Goal: Information Seeking & Learning: Check status

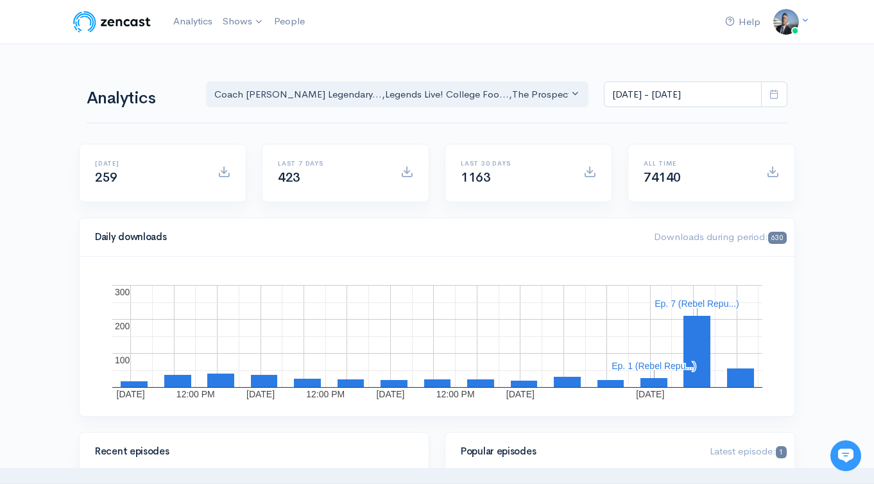
click at [697, 370] on rect "A chart." at bounding box center [654, 366] width 89 height 10
click at [698, 302] on rect "A chart." at bounding box center [696, 303] width 85 height 9
click at [698, 303] on rect "A chart." at bounding box center [696, 303] width 85 height 9
click at [690, 90] on input "[DATE] - [DATE]" at bounding box center [683, 94] width 158 height 26
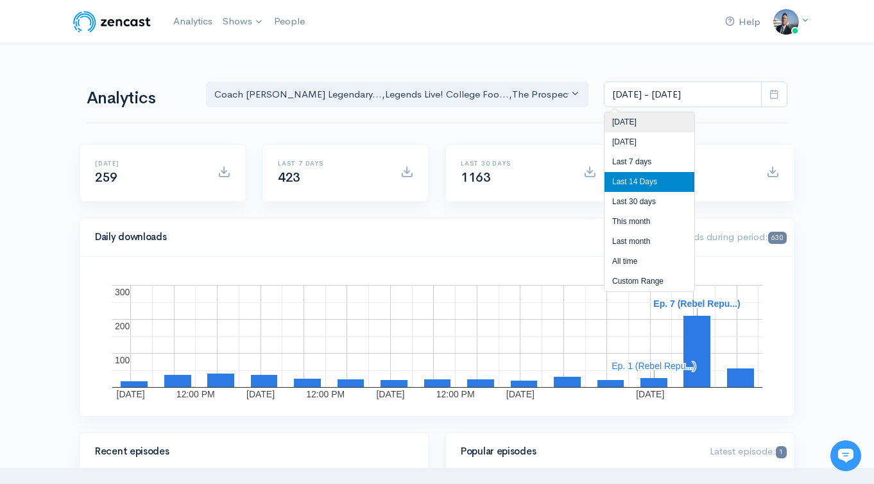
click at [663, 123] on li "[DATE]" at bounding box center [649, 122] width 90 height 20
type input "[DATE] - [DATE]"
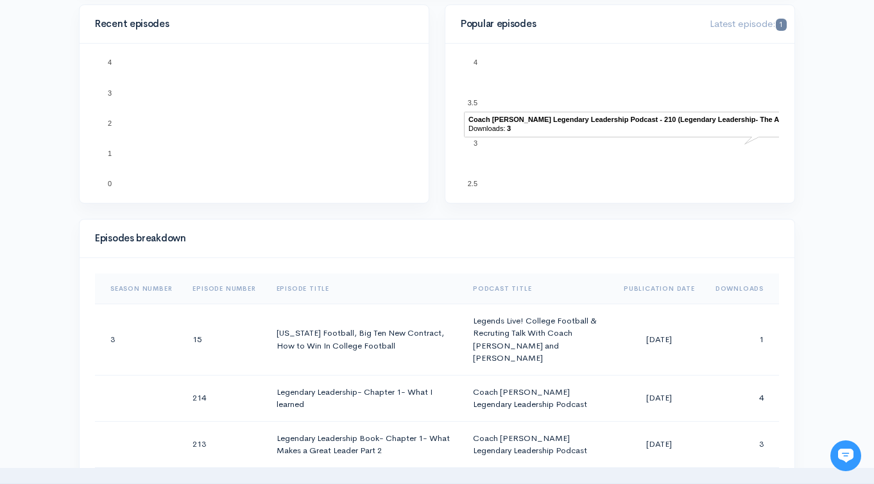
scroll to position [475, 0]
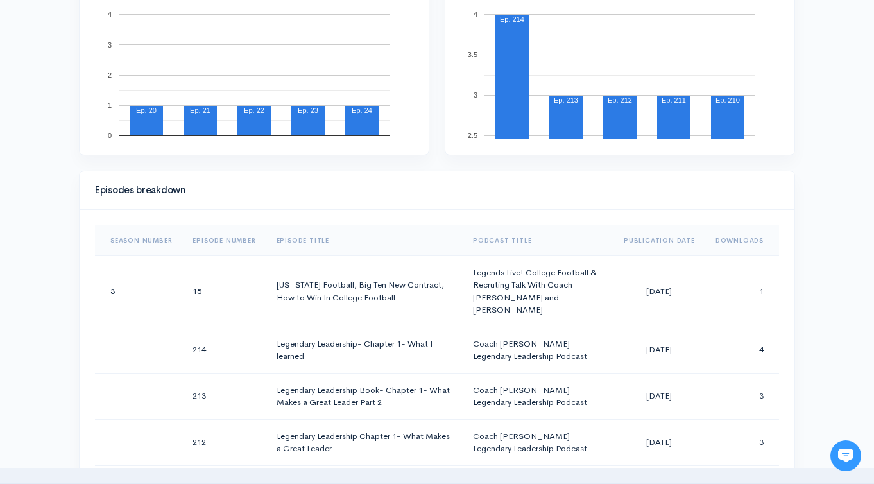
click at [731, 237] on th "Downloads" at bounding box center [742, 240] width 74 height 31
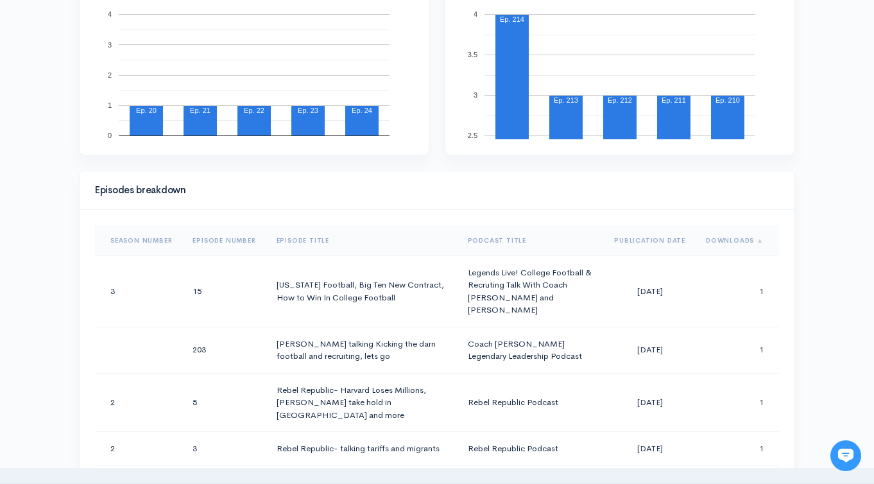
click at [722, 230] on th "Downloads" at bounding box center [736, 240] width 83 height 31
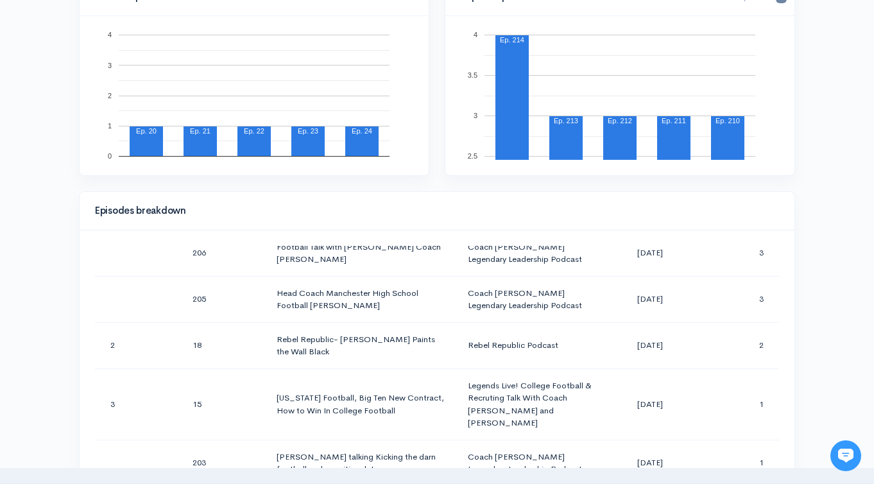
scroll to position [108, 0]
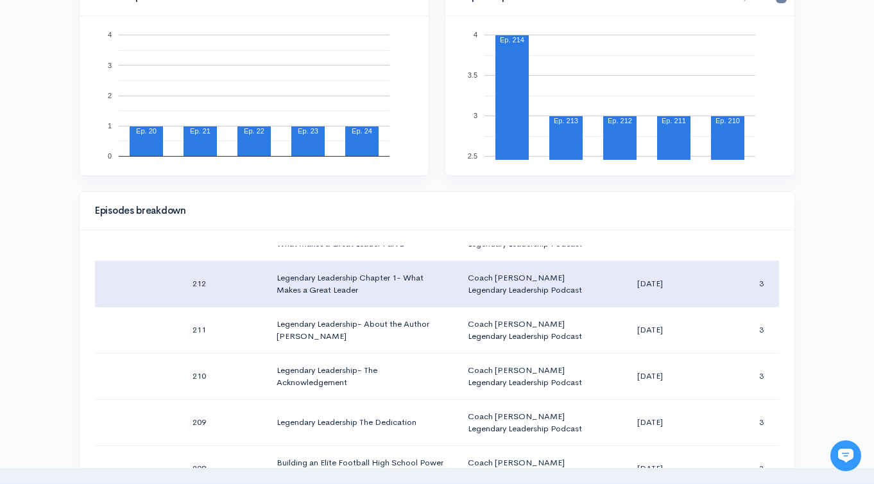
click at [769, 286] on td "3" at bounding box center [736, 283] width 83 height 46
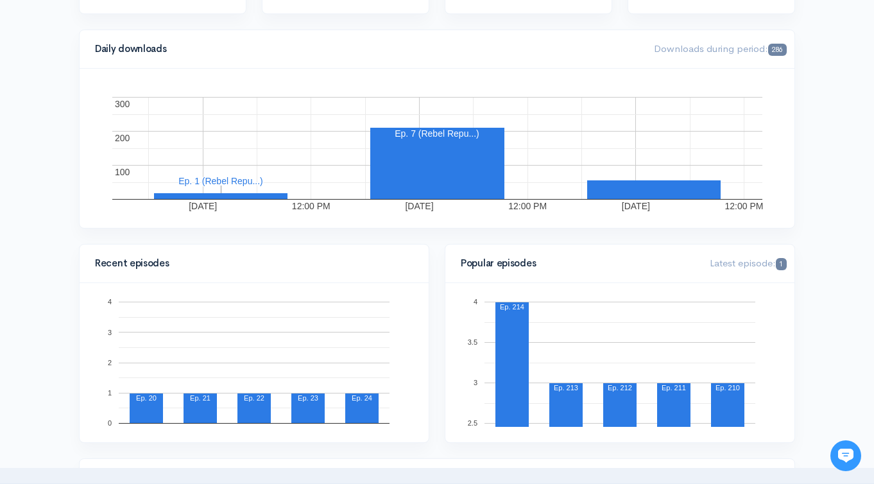
scroll to position [0, 0]
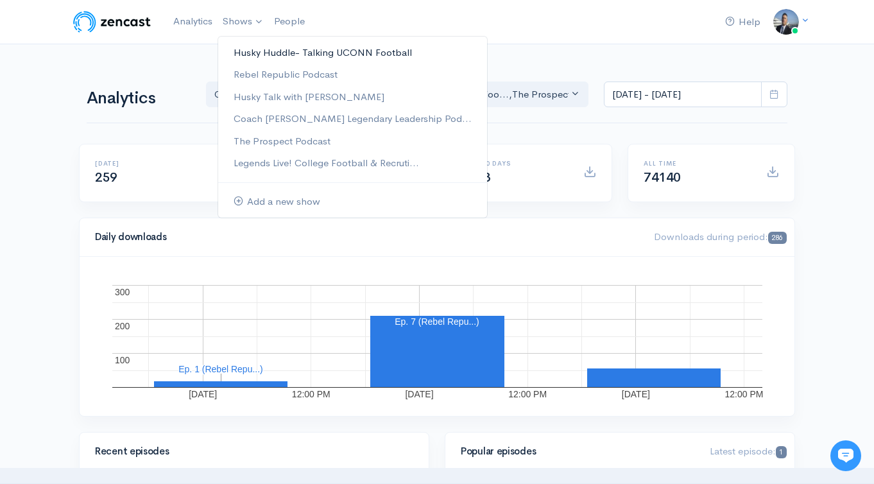
click at [268, 49] on link "Husky Huddle- Talking UCONN Football" at bounding box center [352, 53] width 269 height 22
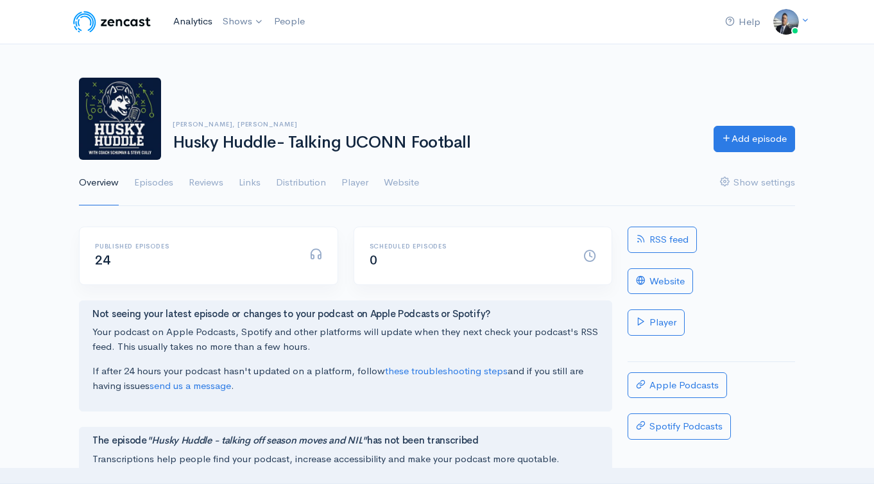
click at [196, 27] on link "Analytics" at bounding box center [192, 22] width 49 height 28
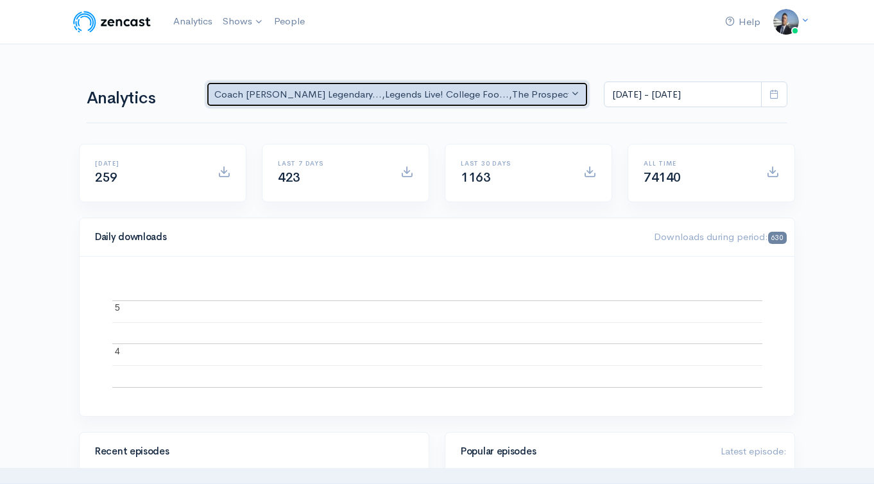
click at [395, 98] on div "Coach [PERSON_NAME] Legendary... , Legends Live! College Foo... , The Prospect …" at bounding box center [391, 94] width 354 height 15
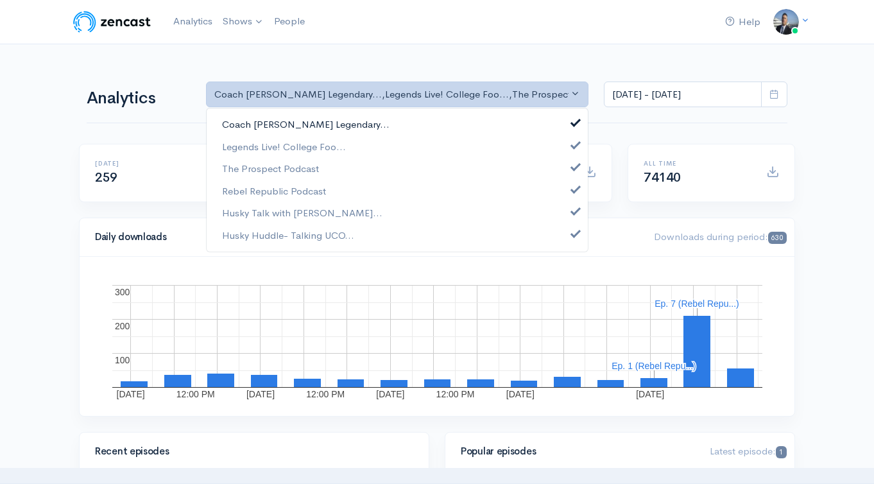
click at [386, 123] on link "Coach [PERSON_NAME] Legendary..." at bounding box center [397, 125] width 381 height 22
click at [380, 140] on link "Legends Live! College Foo..." at bounding box center [397, 146] width 381 height 22
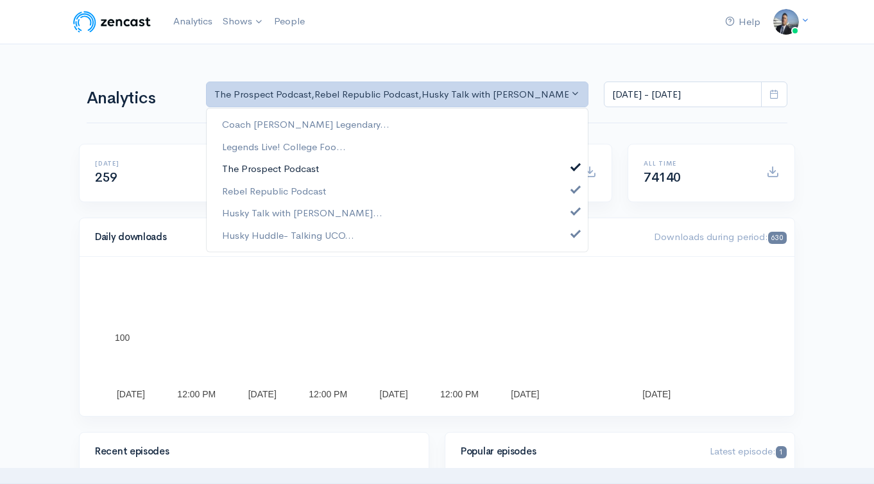
click at [371, 173] on link "The Prospect Podcast" at bounding box center [397, 169] width 381 height 22
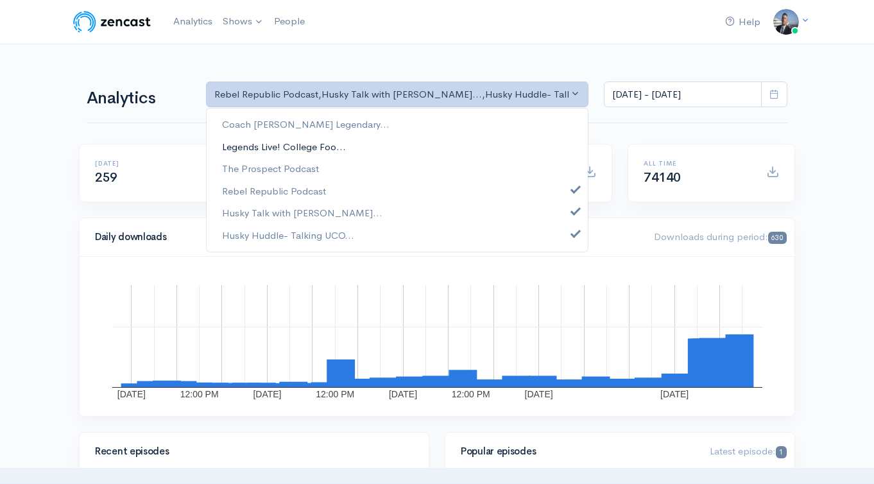
click at [368, 148] on link "Legends Live! College Foo..." at bounding box center [397, 146] width 381 height 22
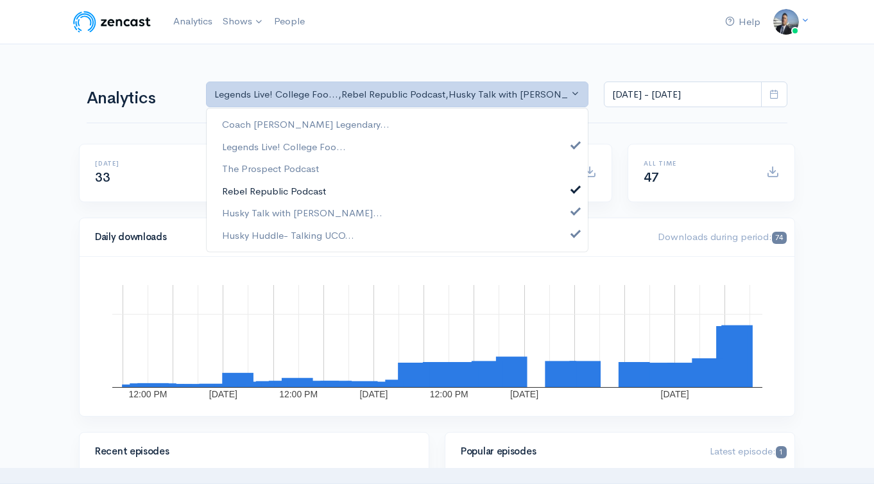
click at [364, 188] on link "Rebel Republic Podcast" at bounding box center [397, 191] width 381 height 22
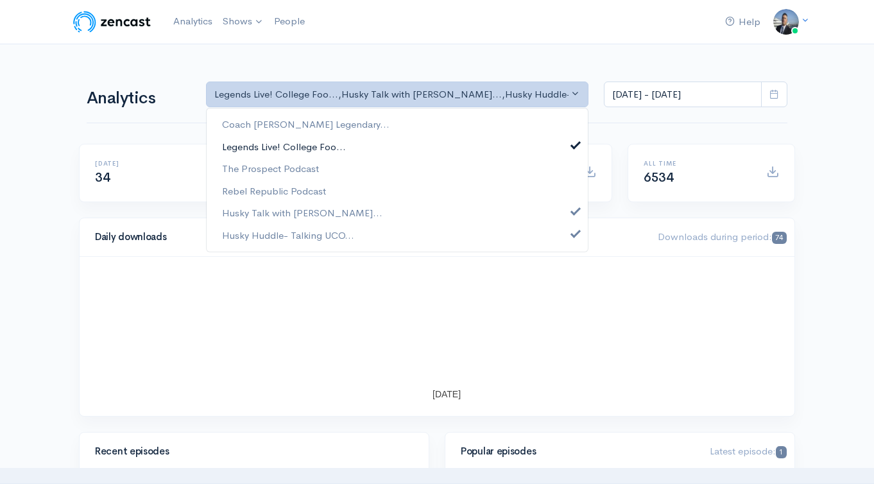
drag, startPoint x: 379, startPoint y: 145, endPoint x: 379, endPoint y: 153, distance: 8.4
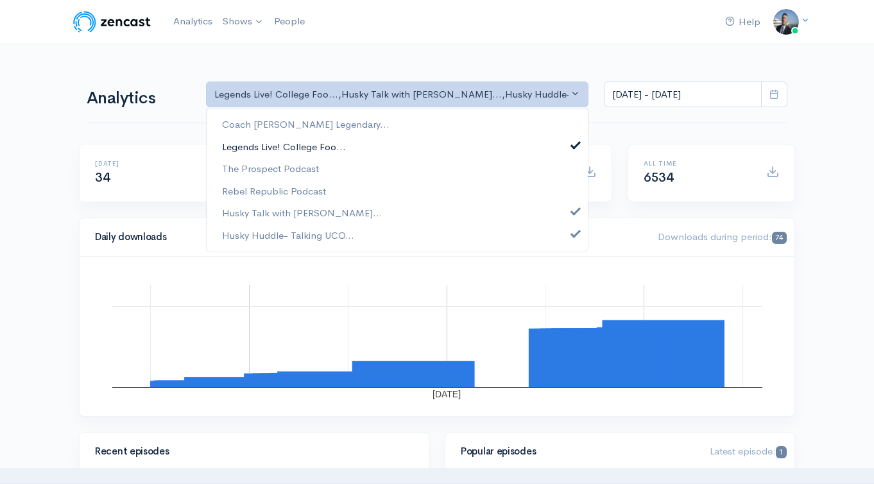
click at [379, 146] on link "Legends Live! College Foo..." at bounding box center [397, 146] width 381 height 22
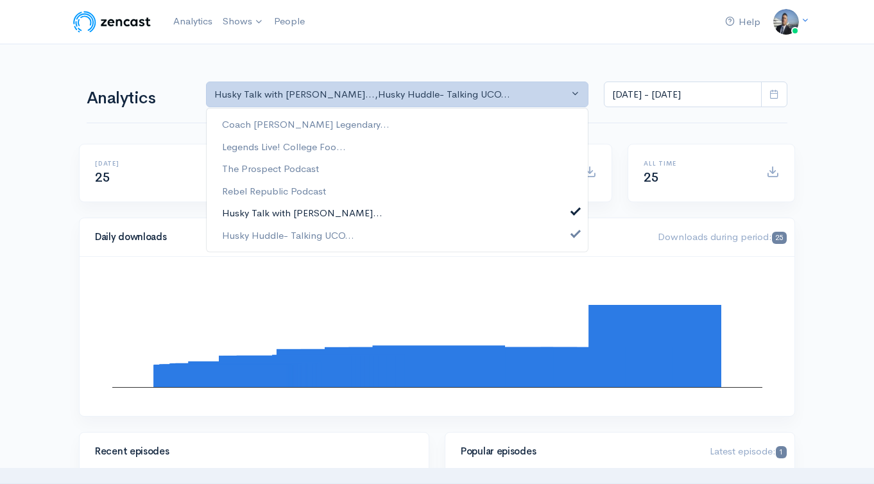
click at [379, 211] on link "Husky Talk with [PERSON_NAME]..." at bounding box center [397, 213] width 381 height 22
select select "15929"
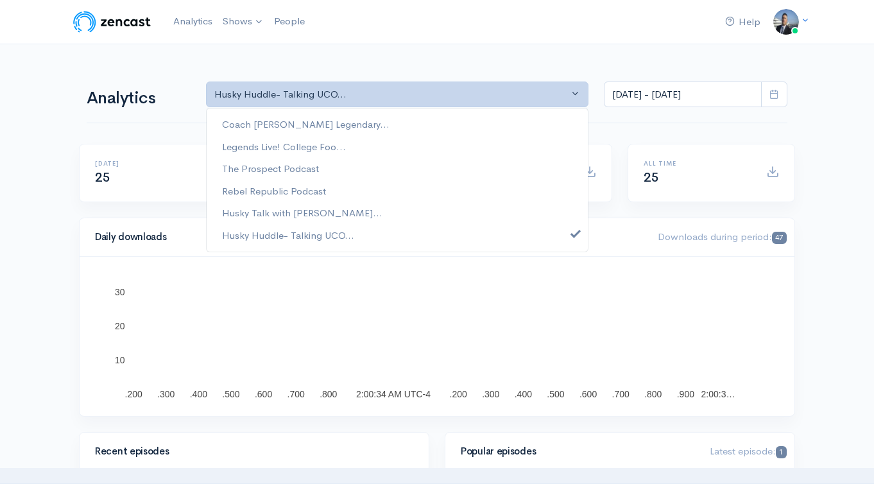
click at [728, 243] on div "Downloads during period: 47" at bounding box center [722, 237] width 144 height 15
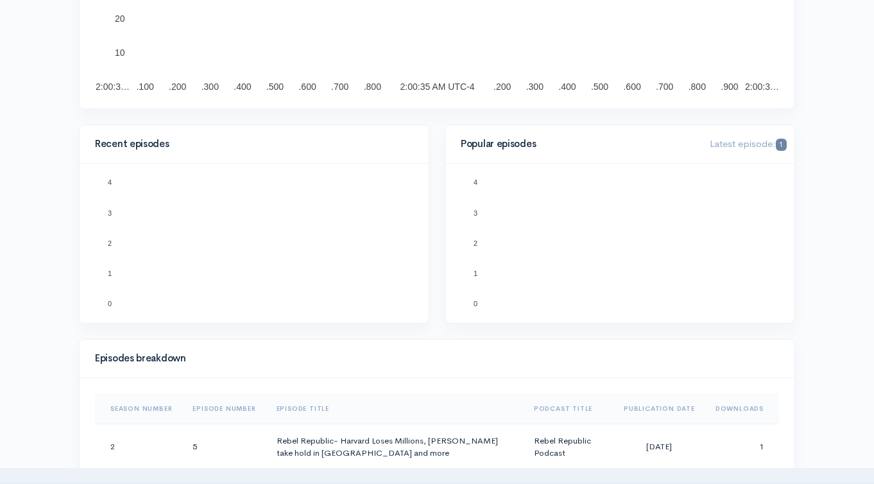
scroll to position [447, 0]
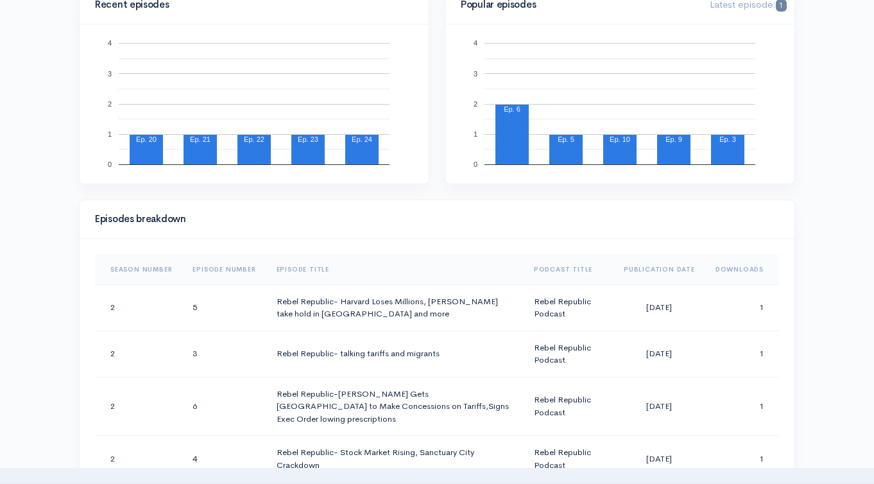
click at [719, 265] on th "Downloads" at bounding box center [742, 269] width 74 height 31
click at [719, 264] on th "Downloads" at bounding box center [736, 269] width 83 height 31
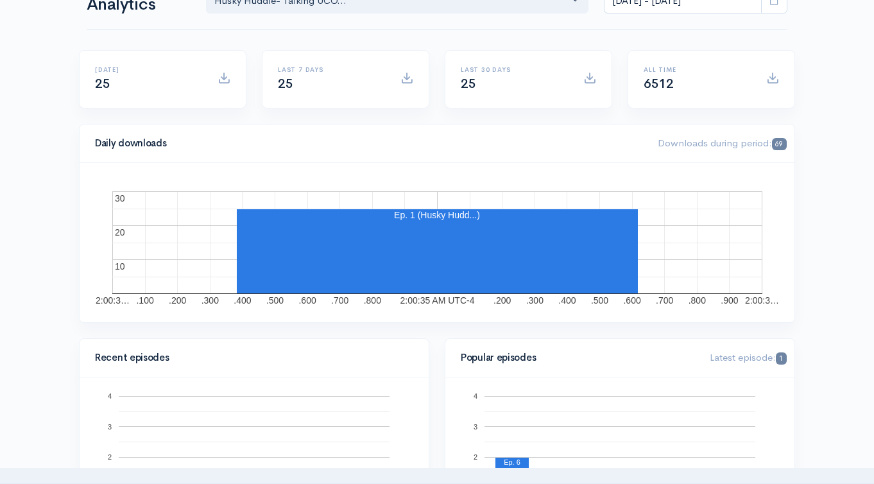
scroll to position [0, 0]
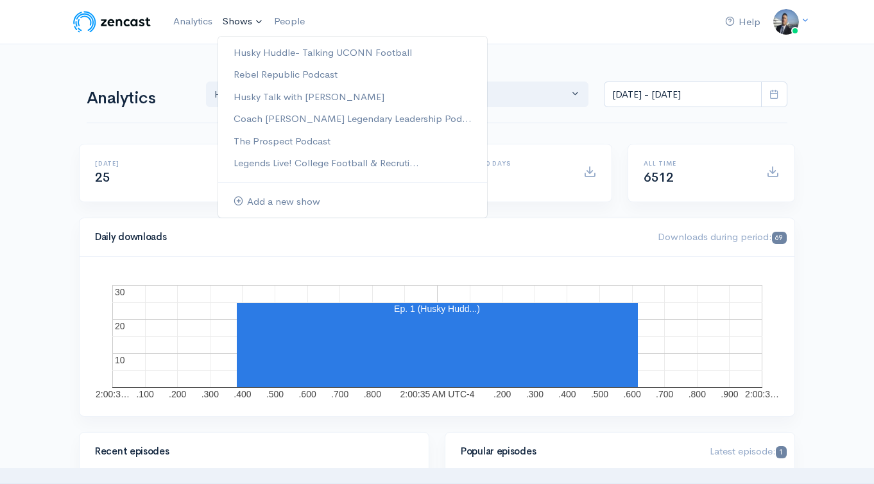
click at [240, 28] on link "Shows" at bounding box center [243, 22] width 51 height 28
click at [274, 76] on link "Rebel Republic Podcast" at bounding box center [352, 75] width 269 height 22
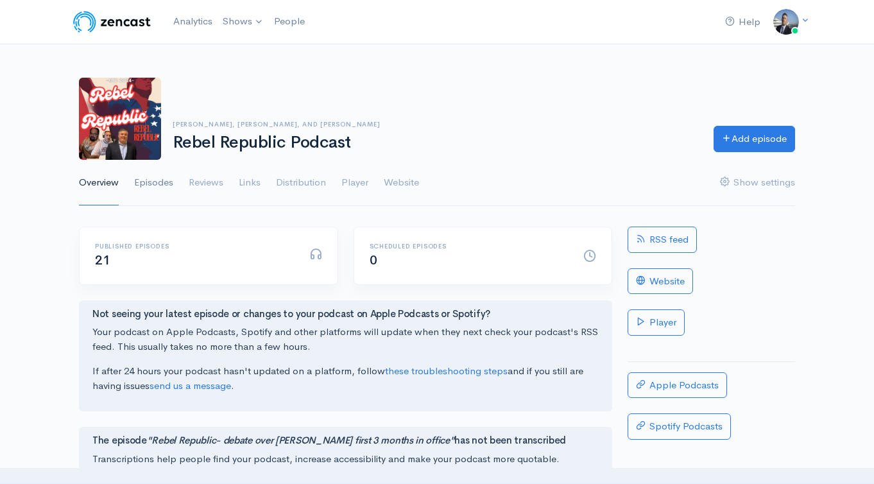
click at [146, 187] on link "Episodes" at bounding box center [153, 183] width 39 height 46
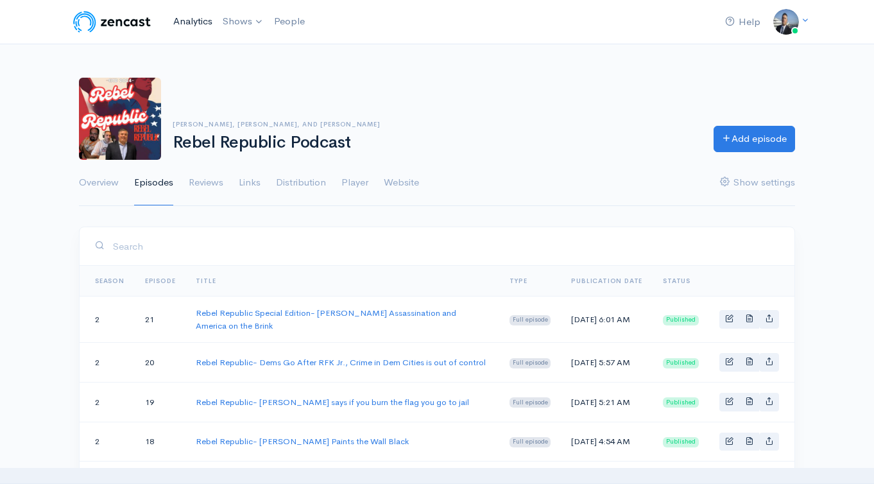
click at [194, 17] on link "Analytics" at bounding box center [192, 22] width 49 height 28
